Goal: Transaction & Acquisition: Purchase product/service

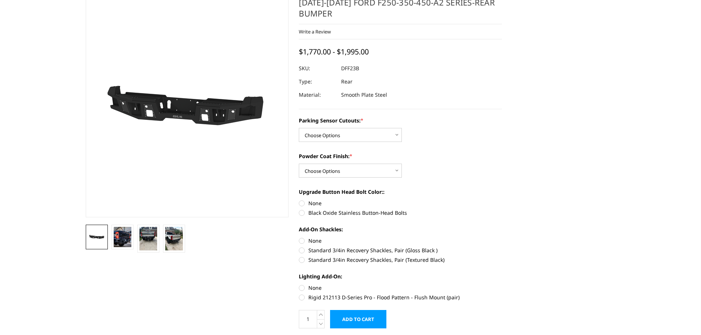
scroll to position [110, 0]
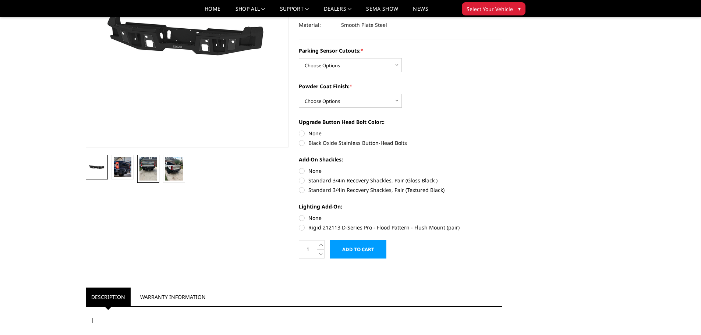
click at [149, 170] on img at bounding box center [148, 169] width 18 height 24
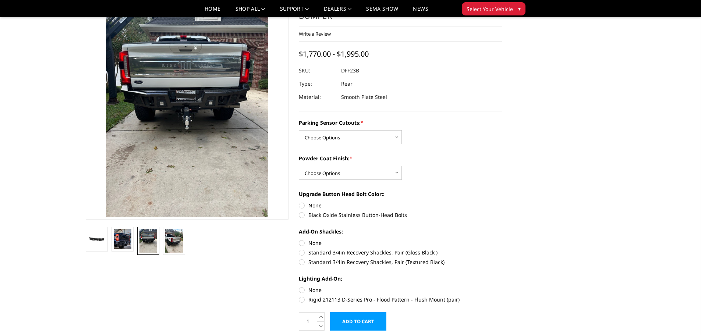
scroll to position [37, 0]
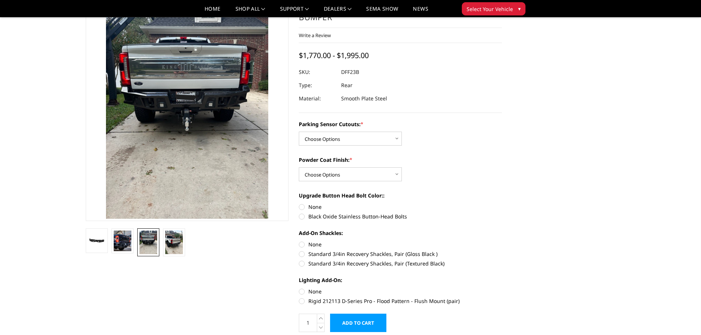
click at [148, 244] on img at bounding box center [148, 243] width 18 height 24
click at [117, 244] on img at bounding box center [123, 241] width 18 height 21
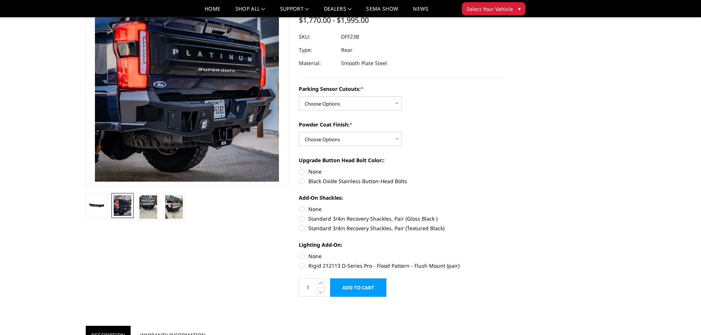
scroll to position [74, 0]
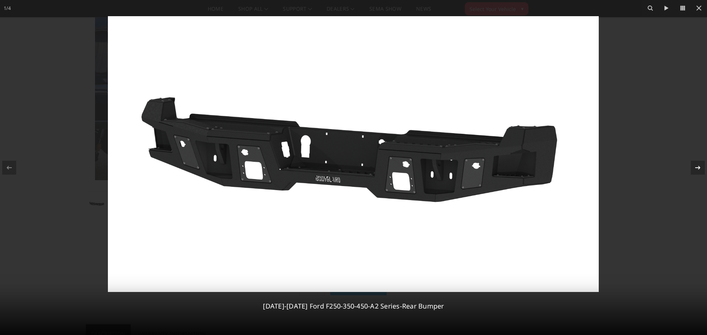
click at [698, 164] on icon at bounding box center [697, 167] width 9 height 9
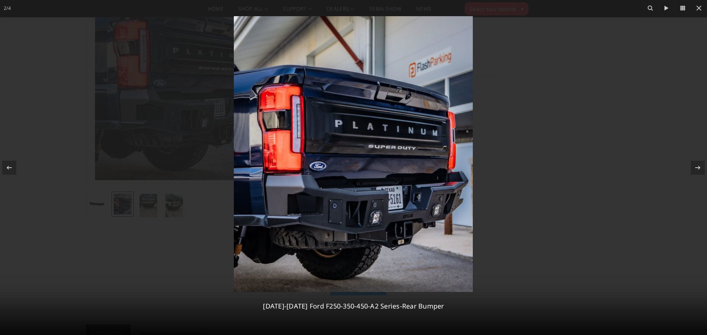
click at [389, 243] on img at bounding box center [353, 154] width 239 height 276
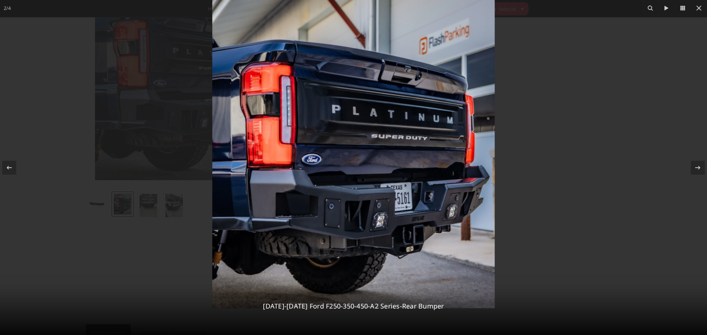
drag, startPoint x: 398, startPoint y: 277, endPoint x: 394, endPoint y: 215, distance: 62.0
click at [394, 215] on img at bounding box center [353, 145] width 282 height 326
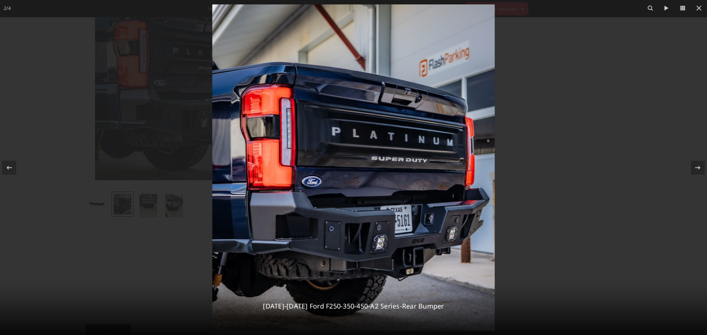
click at [608, 281] on div at bounding box center [353, 167] width 707 height 335
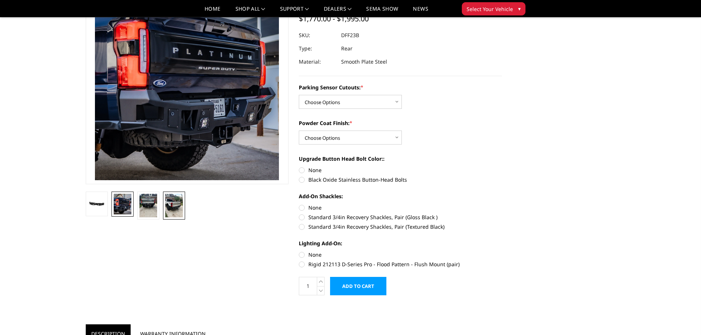
click at [174, 208] on img at bounding box center [174, 206] width 18 height 24
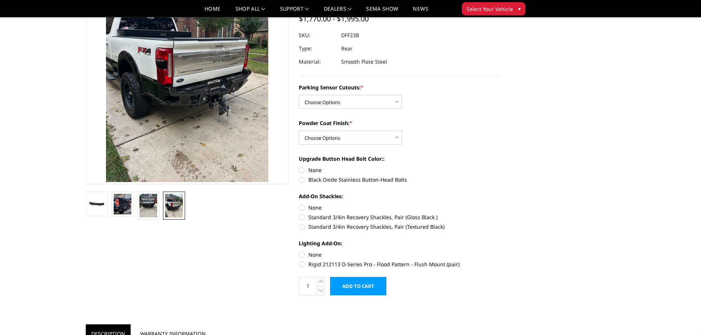
scroll to position [72, 0]
